Goal: Task Accomplishment & Management: Use online tool/utility

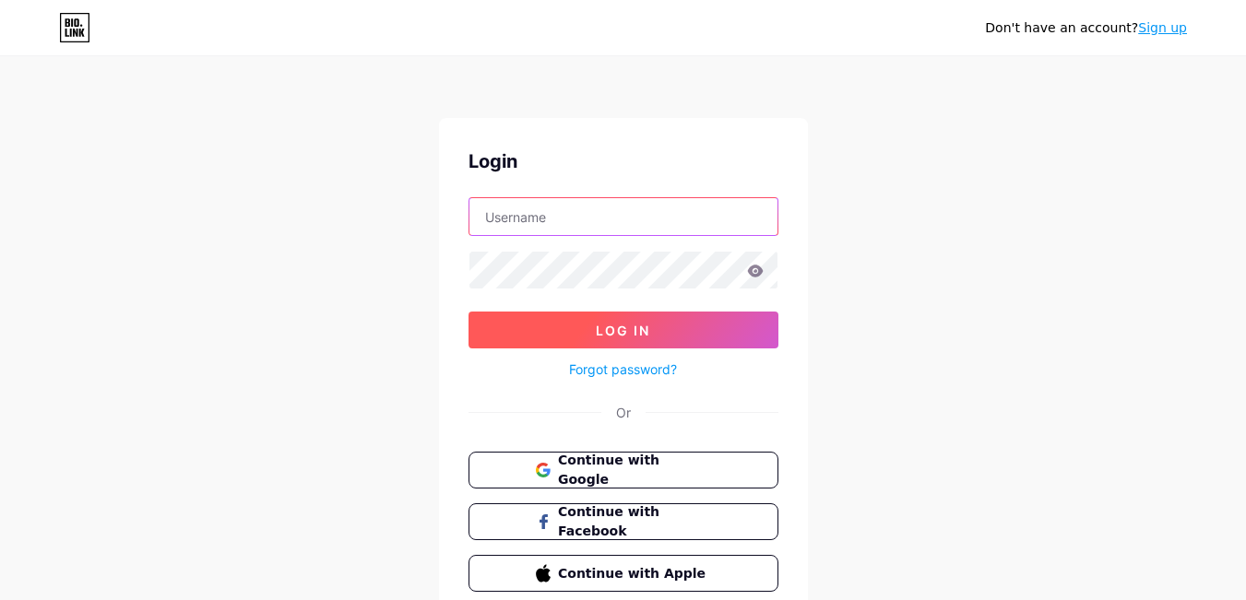
type input "[DOMAIN_NAME][EMAIL_ADDRESS][DOMAIN_NAME]"
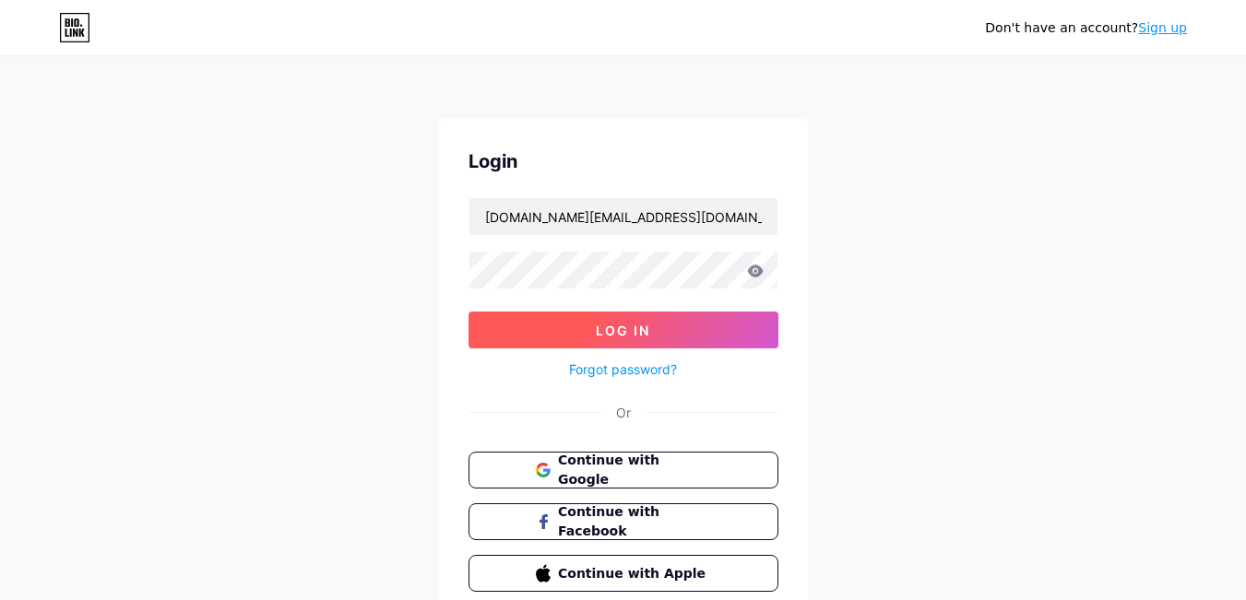
click at [591, 326] on button "Log In" at bounding box center [623, 330] width 310 height 37
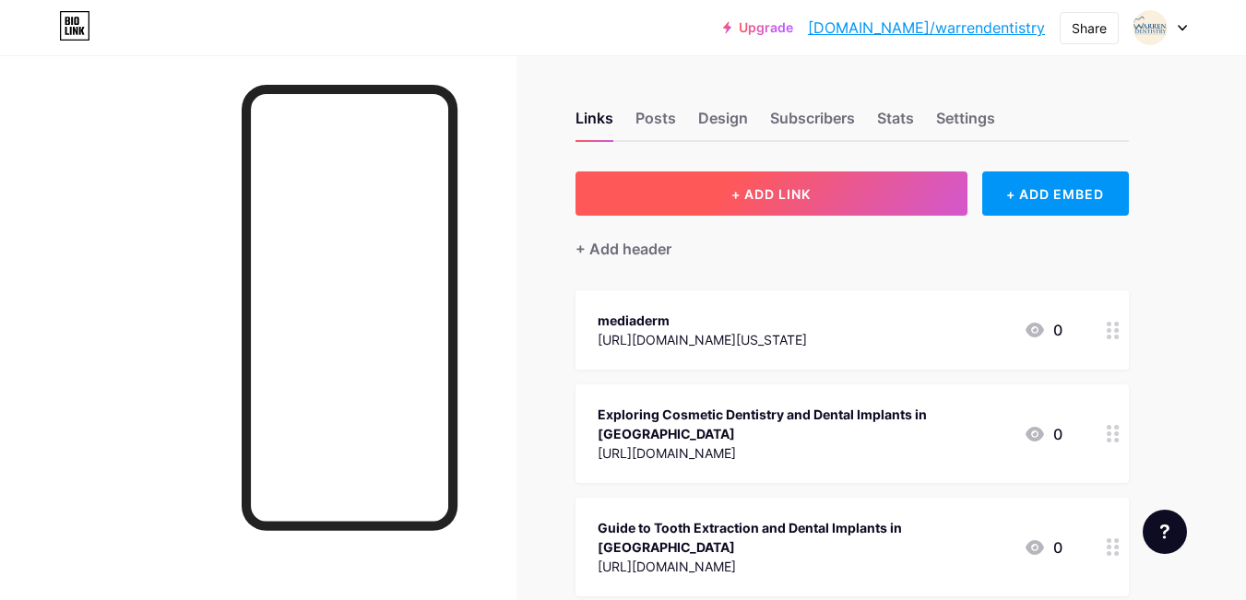
click at [729, 189] on button "+ ADD LINK" at bounding box center [771, 194] width 392 height 44
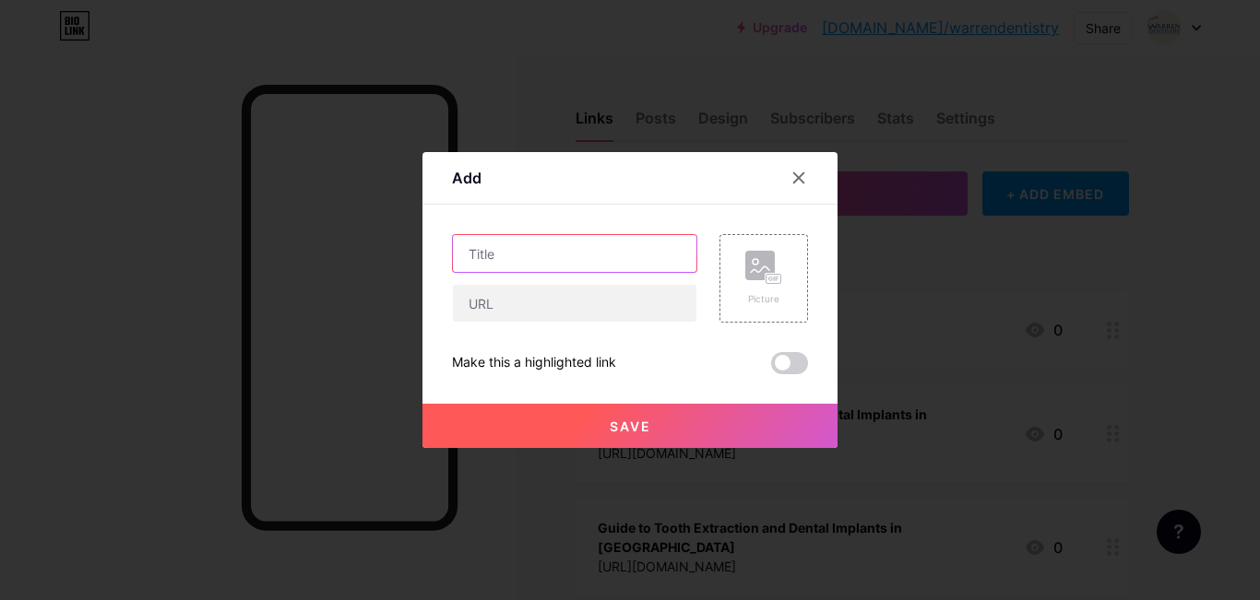
click at [590, 255] on input "text" at bounding box center [574, 253] width 243 height 37
paste input "Smile Makeovers: [GEOGRAPHIC_DATA] [GEOGRAPHIC_DATA] Cosmetic Dentistry Guide"
type input "Smile Makeovers: [GEOGRAPHIC_DATA] [GEOGRAPHIC_DATA] Cosmetic Dentistry Guide"
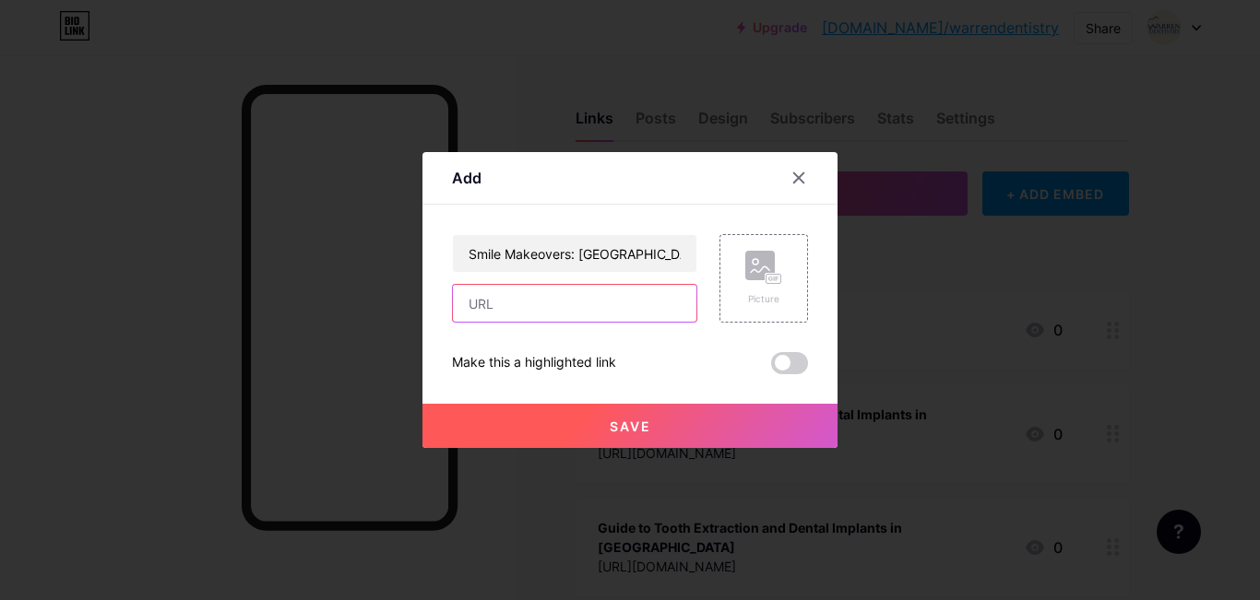
click at [573, 303] on input "text" at bounding box center [574, 303] width 243 height 37
paste input "[URL][DOMAIN_NAME]"
type input "[URL][DOMAIN_NAME]"
click at [623, 420] on span "Save" at bounding box center [630, 427] width 41 height 16
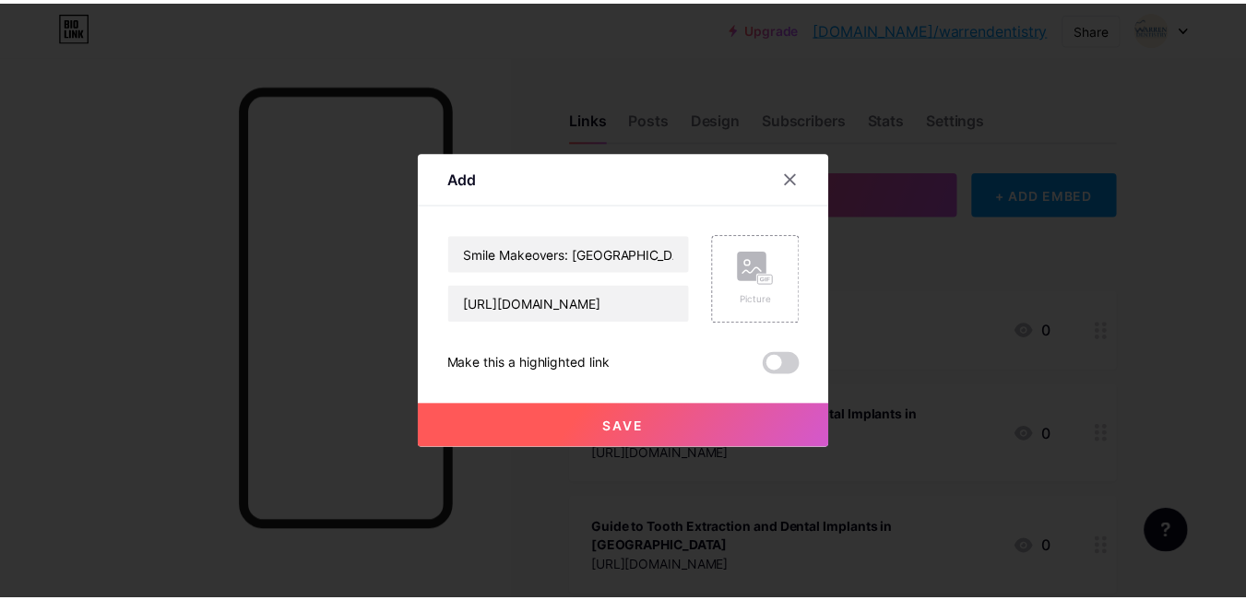
scroll to position [0, 0]
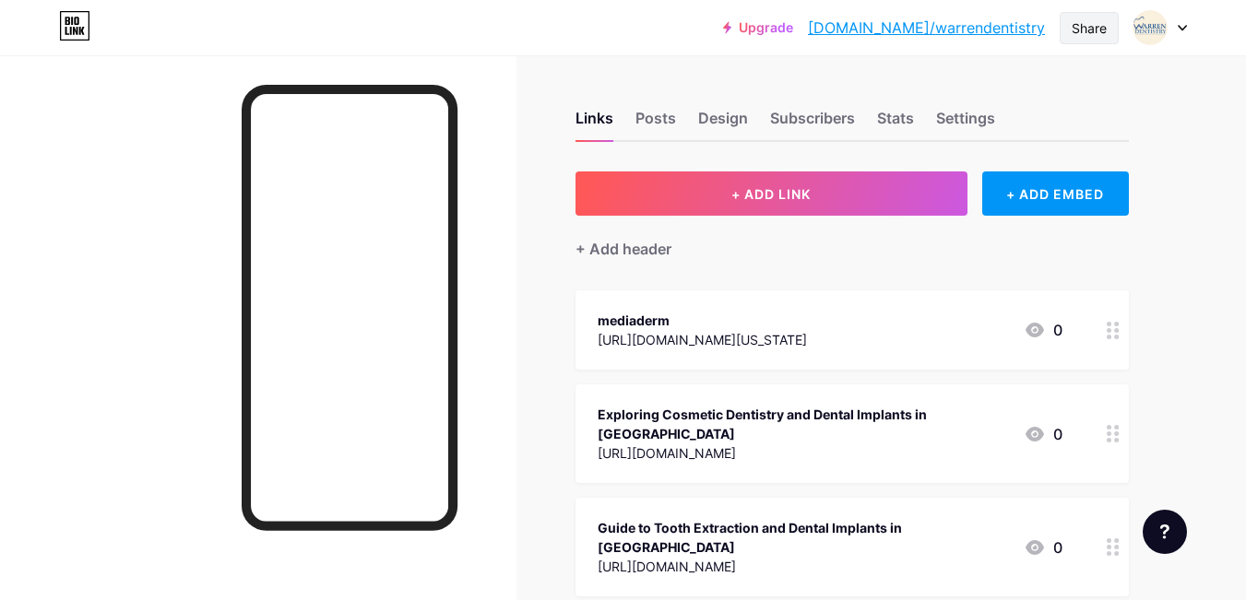
click at [1084, 26] on div "Share" at bounding box center [1089, 27] width 35 height 19
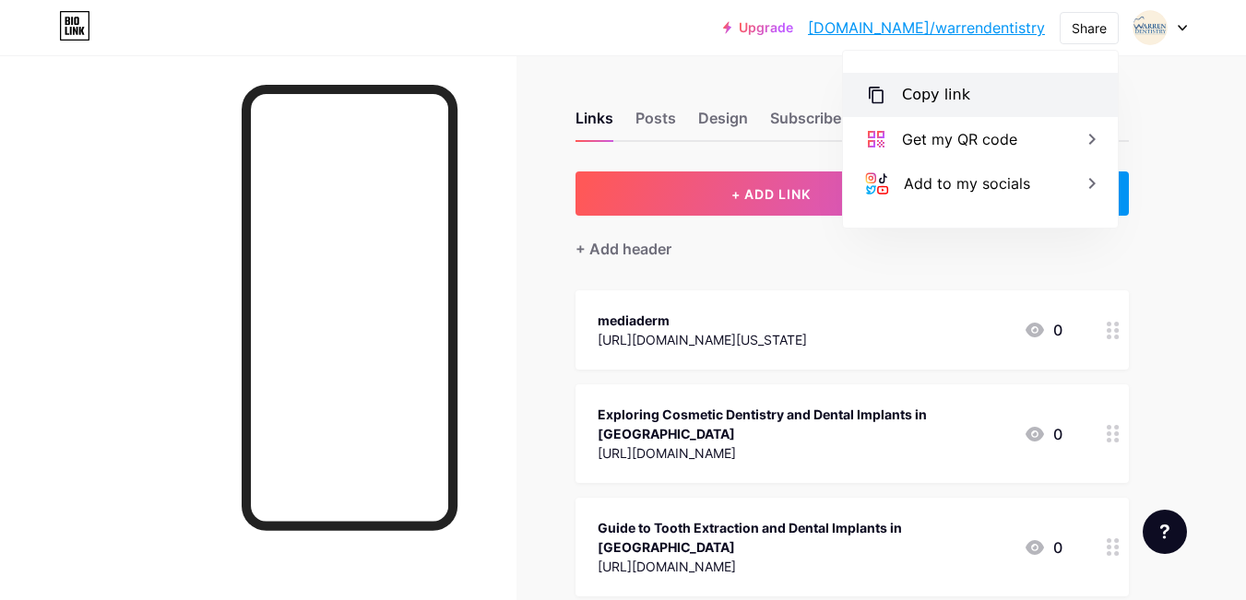
click at [957, 90] on div "Copy link" at bounding box center [936, 95] width 68 height 22
